Goal: Information Seeking & Learning: Understand process/instructions

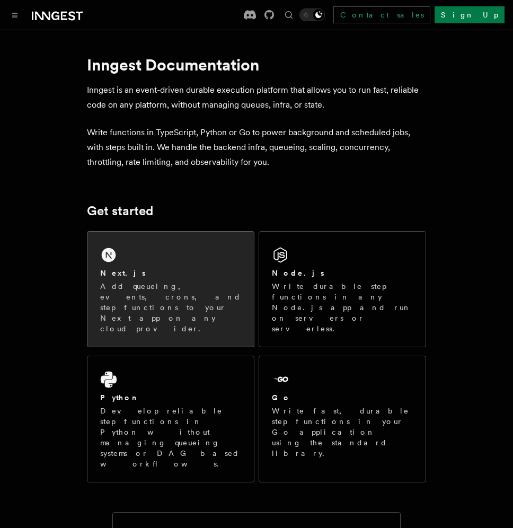
click at [169, 267] on div "Next.js Add queueing, events, crons, and step functions to your Next app on any…" at bounding box center [170, 289] width 166 height 115
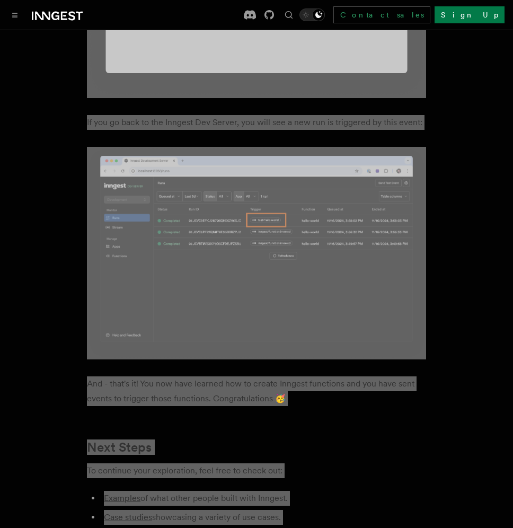
scroll to position [5778, 0]
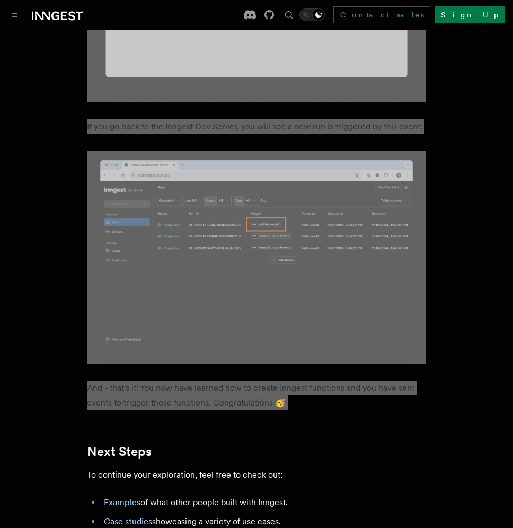
drag, startPoint x: 91, startPoint y: 78, endPoint x: 209, endPoint y: 359, distance: 304.8
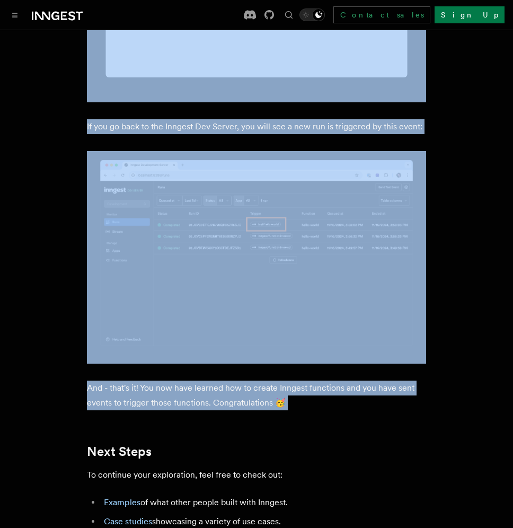
copy article "Next.js Quick Start In this tutorial you will add Inngest to a Next.js app to s…"
